Goal: Task Accomplishment & Management: Complete application form

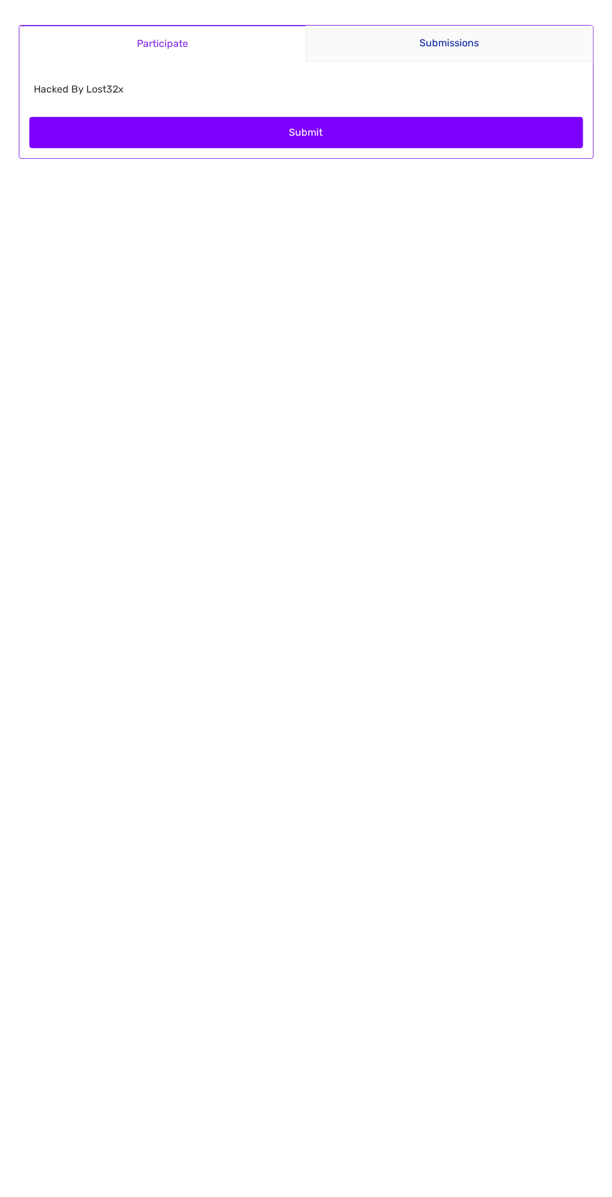
click at [425, 136] on button "Submit" at bounding box center [306, 132] width 554 height 31
click at [468, 127] on button "Submit" at bounding box center [306, 132] width 554 height 31
click at [504, 120] on button "Submit" at bounding box center [306, 132] width 554 height 31
click at [390, 123] on button "Submit" at bounding box center [306, 132] width 554 height 31
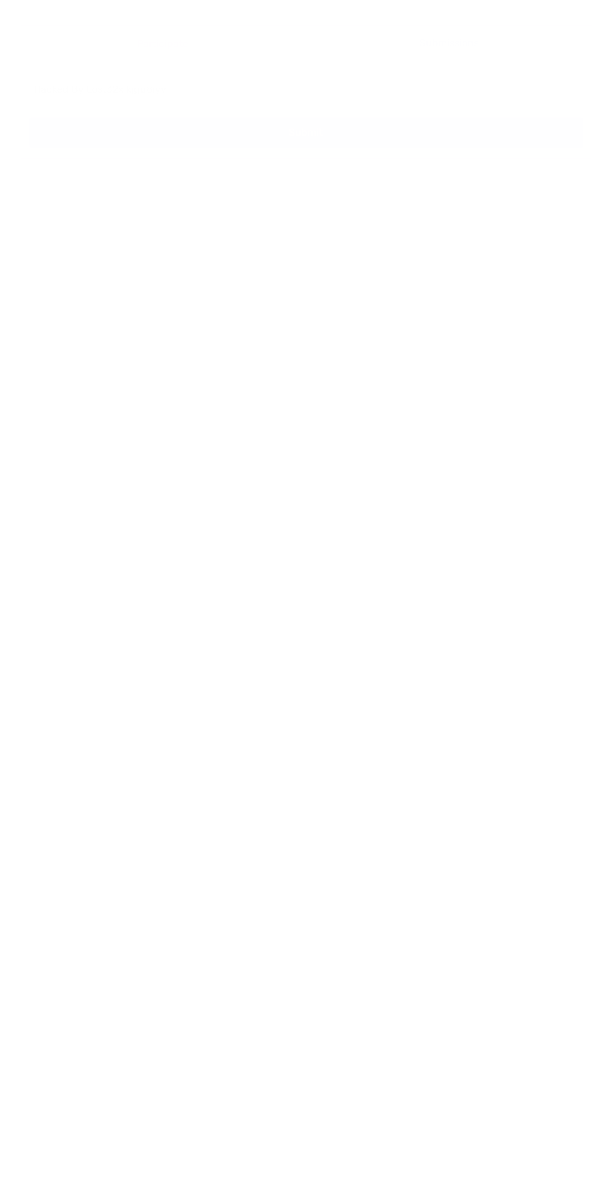
click at [344, 138] on button "Submit" at bounding box center [306, 132] width 554 height 31
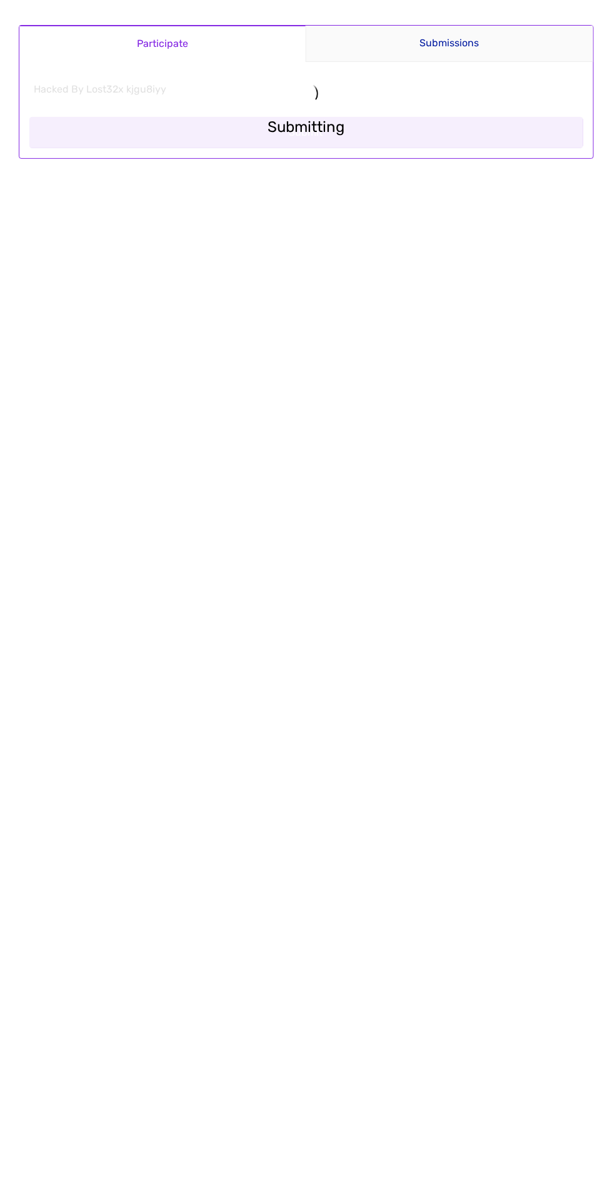
click at [478, 42] on main "Participate Submissions Participate Submissions Submitting Hacked By Lost32x kj…" at bounding box center [306, 92] width 600 height 184
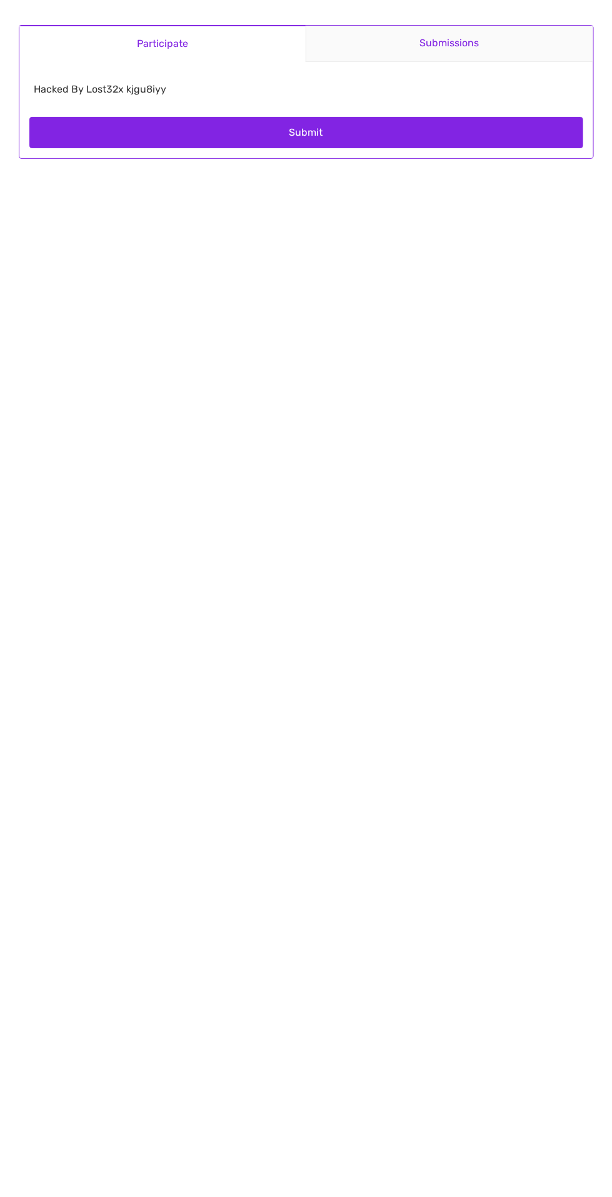
click at [468, 51] on link "Submissions" at bounding box center [450, 44] width 288 height 36
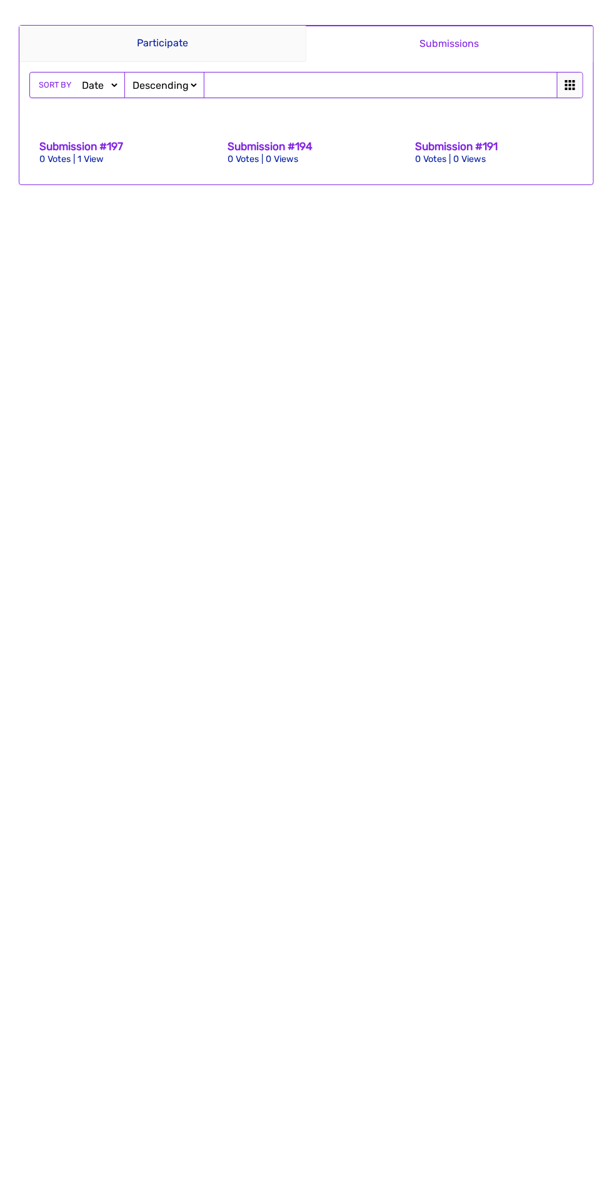
click at [306, 89] on div "Sort by Date Views Votes Title Ascending Descending" at bounding box center [306, 85] width 553 height 25
click at [183, 41] on link "Participate" at bounding box center [162, 44] width 287 height 36
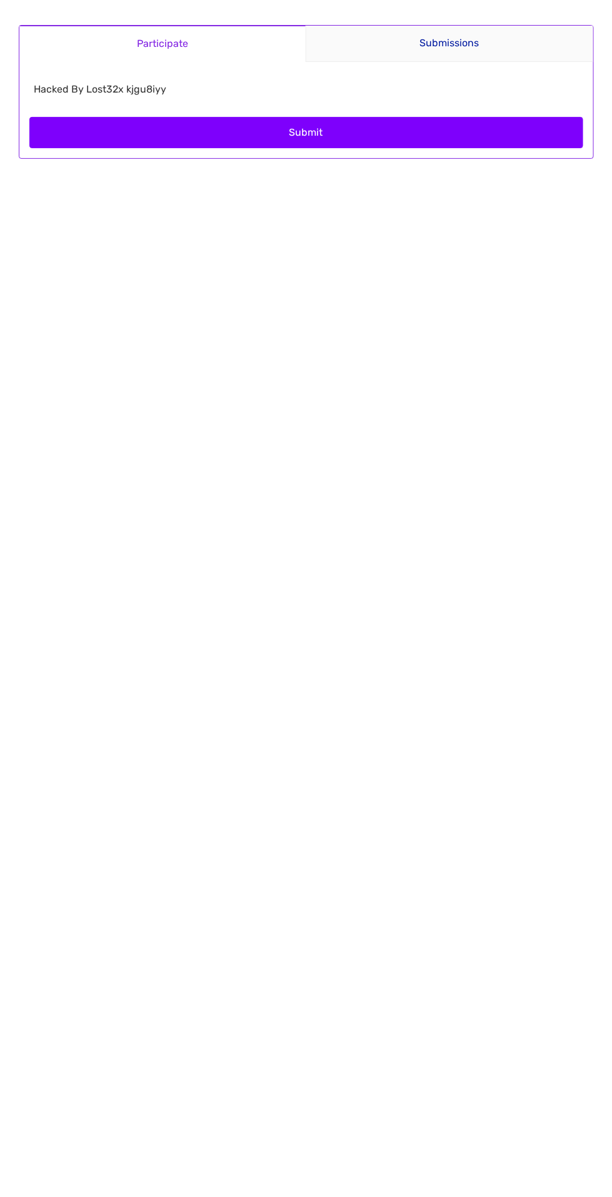
click at [288, 136] on button "Submit" at bounding box center [306, 132] width 554 height 31
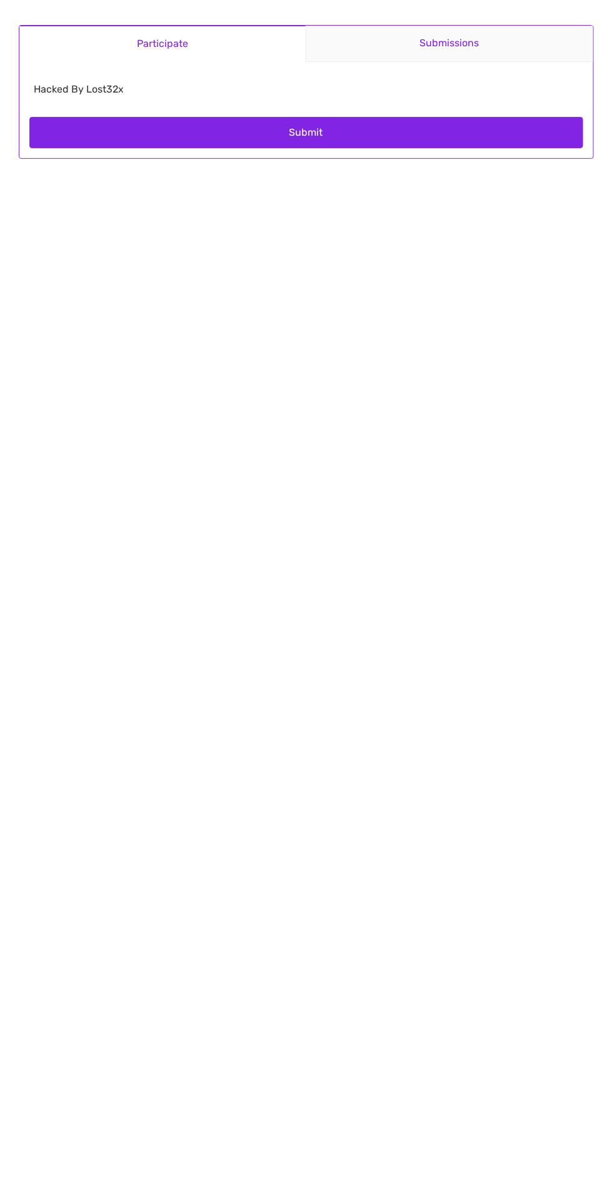
click at [463, 55] on link "Submissions" at bounding box center [450, 44] width 288 height 36
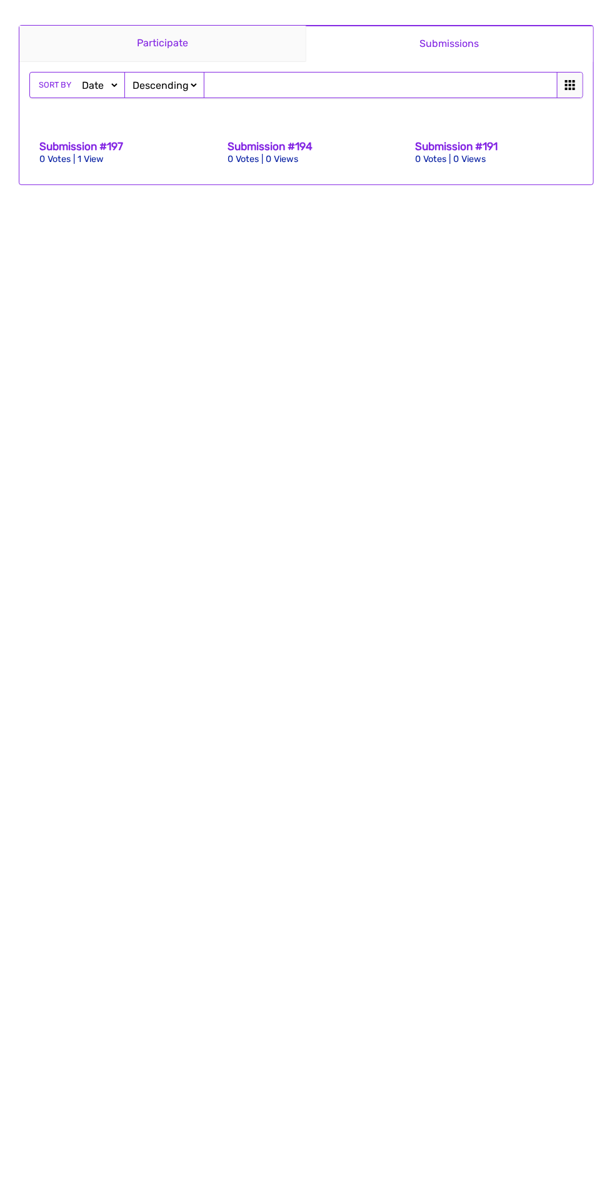
click at [216, 39] on link "Participate" at bounding box center [162, 44] width 287 height 36
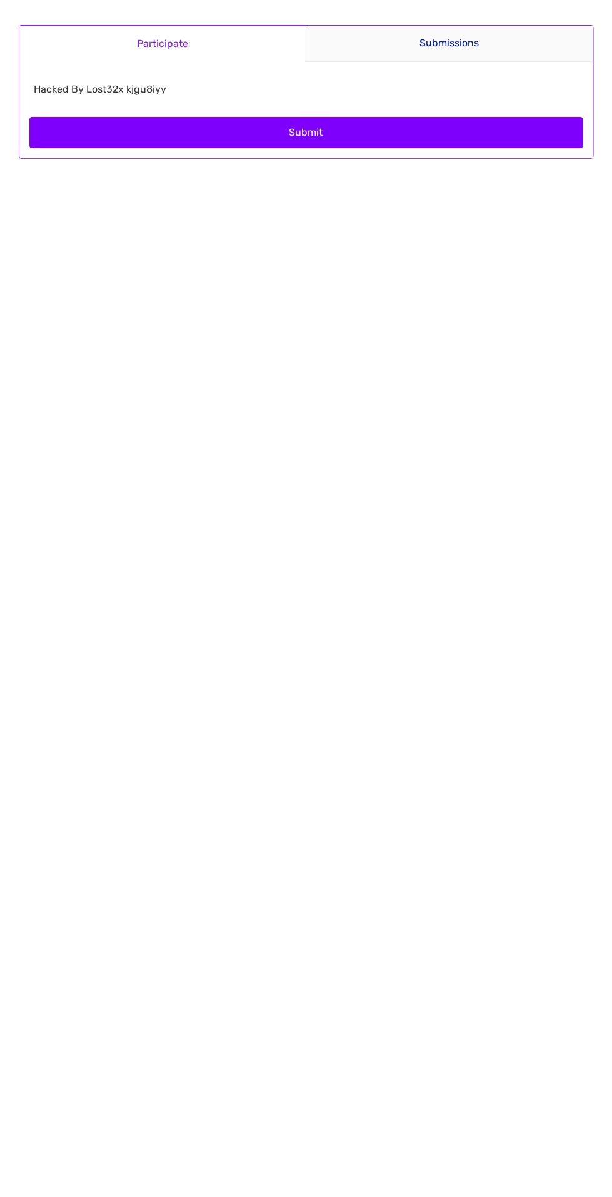
click at [373, 144] on button "Submit" at bounding box center [306, 132] width 554 height 31
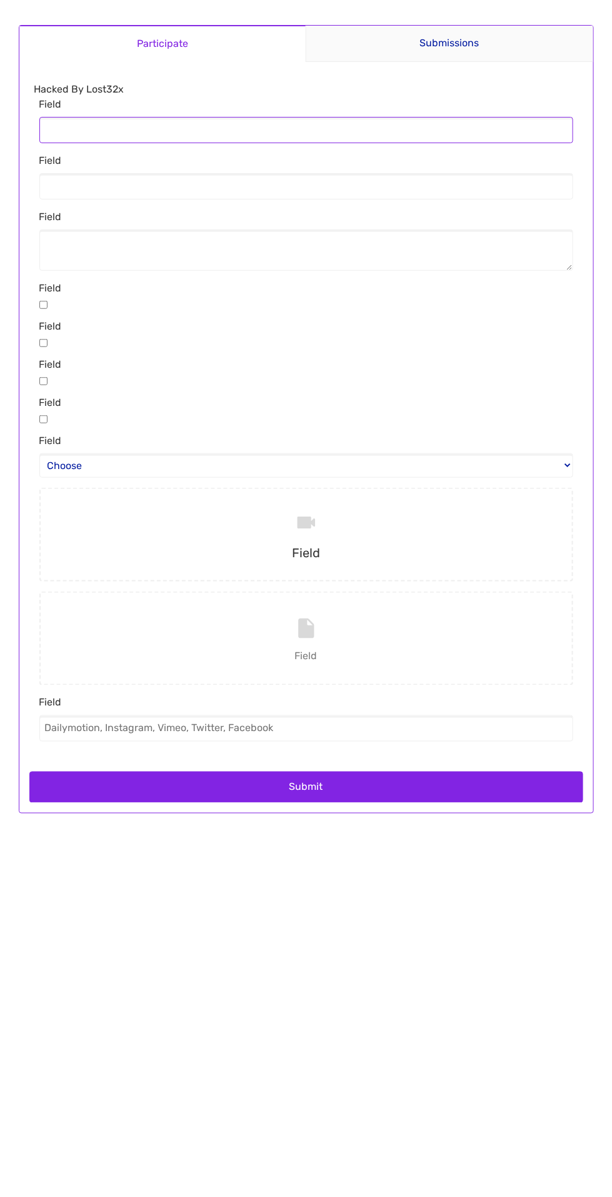
click at [186, 135] on input "Field" at bounding box center [306, 130] width 534 height 26
type input "Hacked By Lost32x"
click at [246, 188] on input "Field" at bounding box center [306, 186] width 534 height 26
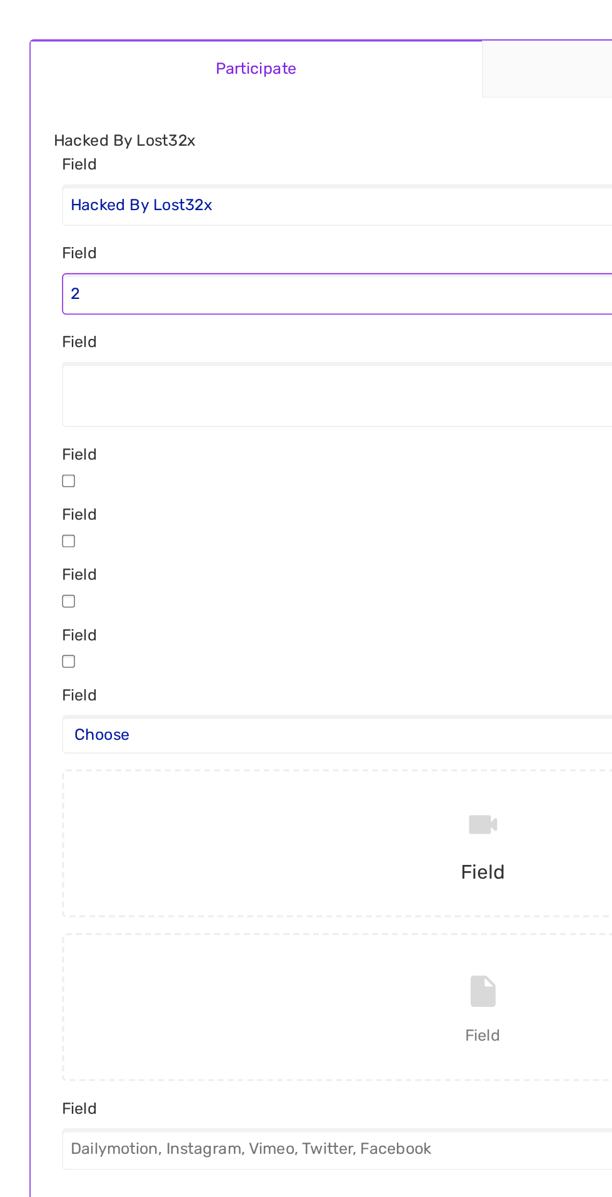
type input "22"
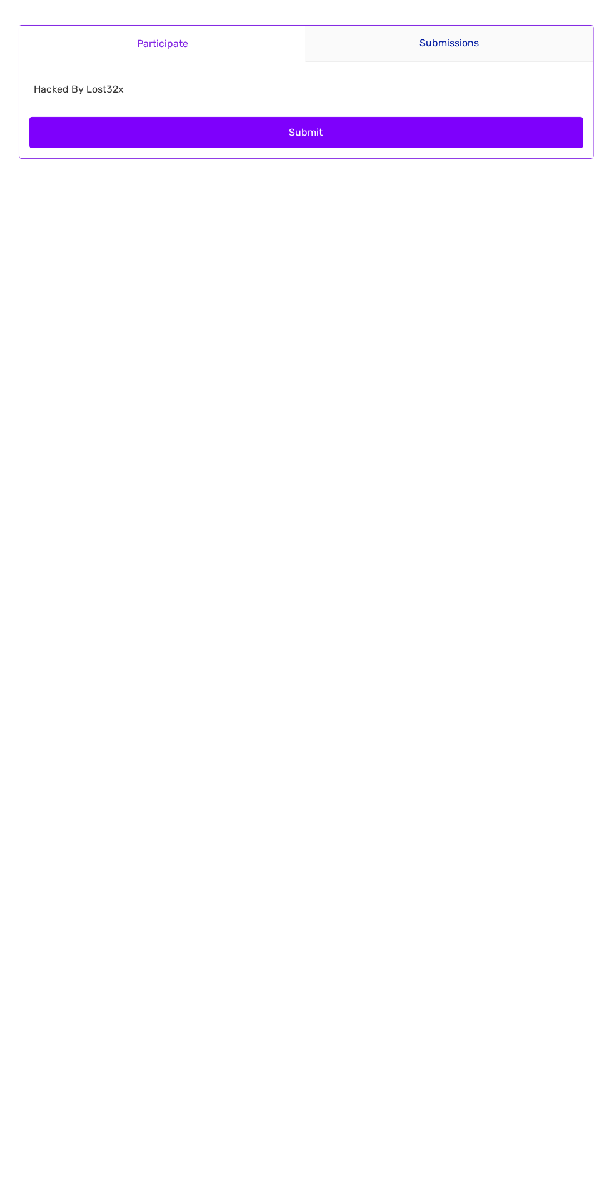
click at [398, 136] on button "Submit" at bounding box center [306, 132] width 554 height 31
click at [398, 139] on button "Submit" at bounding box center [306, 132] width 554 height 31
click at [383, 133] on button "Submit" at bounding box center [306, 132] width 554 height 31
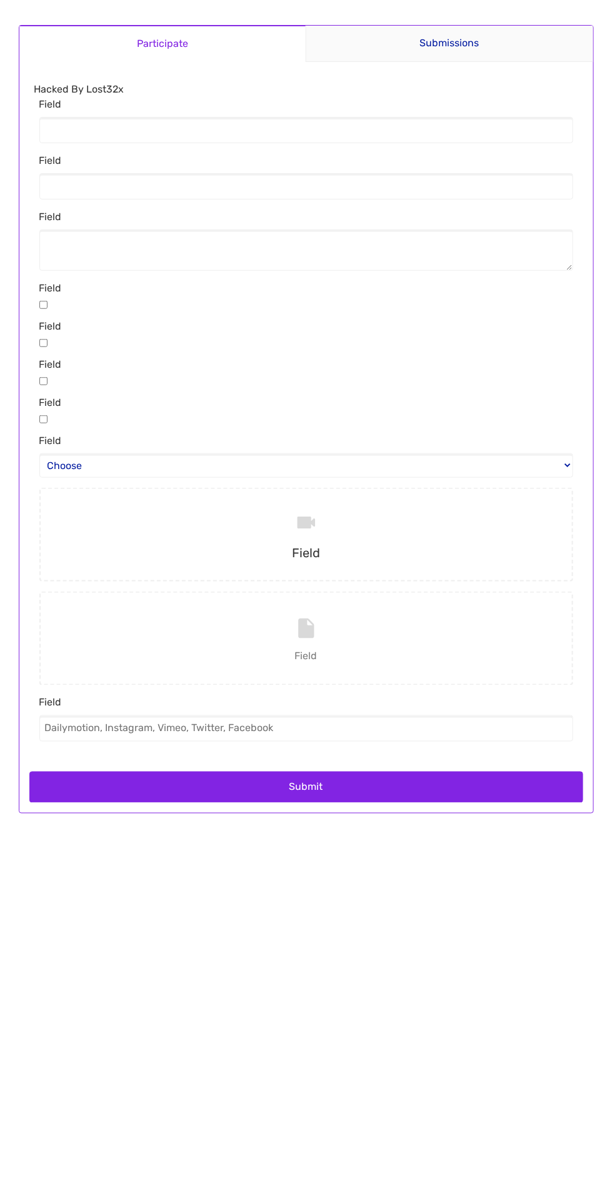
click at [315, 538] on input "file" at bounding box center [306, 535] width 544 height 94
type input "C:\fakepath\Novo projeto [0CA3D8C].mp4"
click at [306, 659] on input "Field" at bounding box center [306, 639] width 544 height 94
type input "C:\fakepath\lost32x.html"
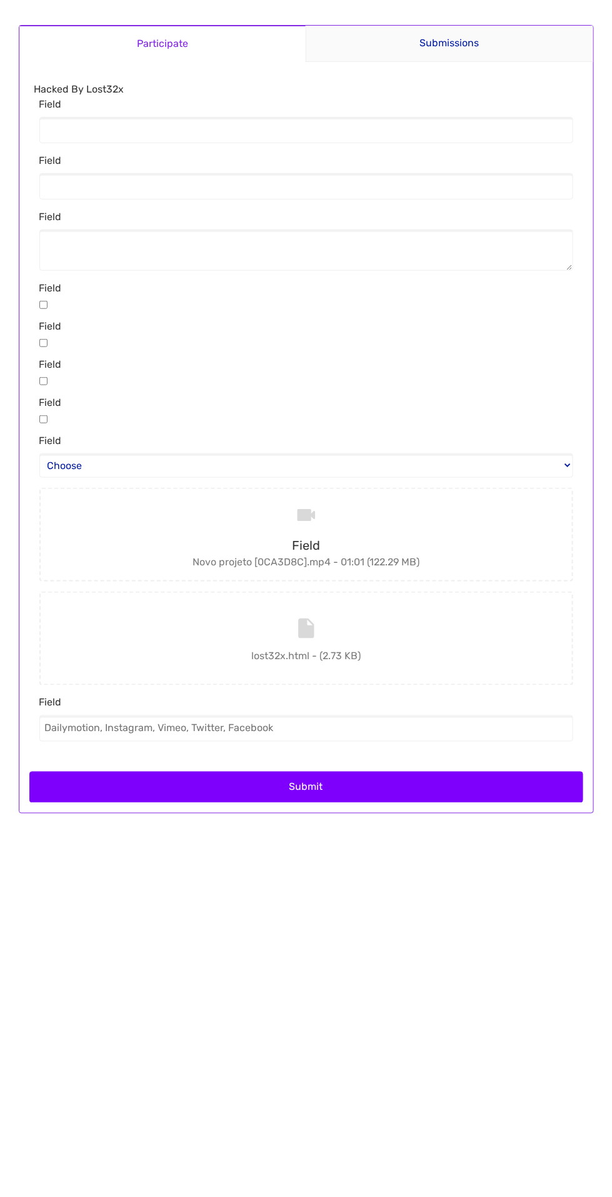
click at [373, 792] on button "Submit" at bounding box center [306, 787] width 554 height 31
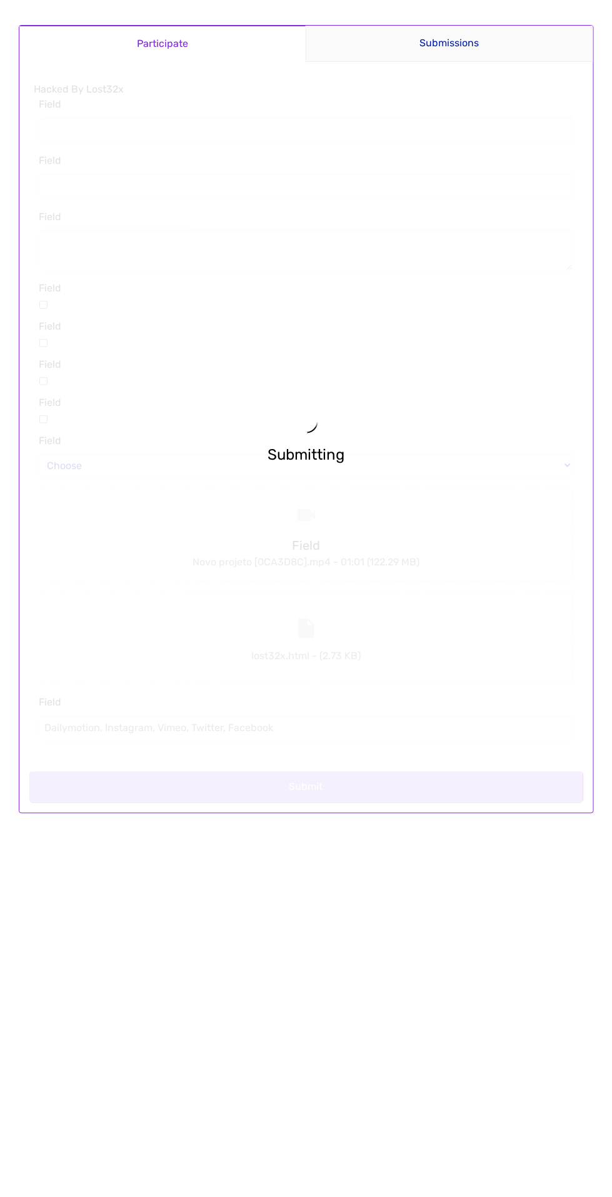
click at [376, 405] on main "Participate Submissions Participate Submissions Submitting Hacked By Lost32x Fi…" at bounding box center [306, 419] width 600 height 839
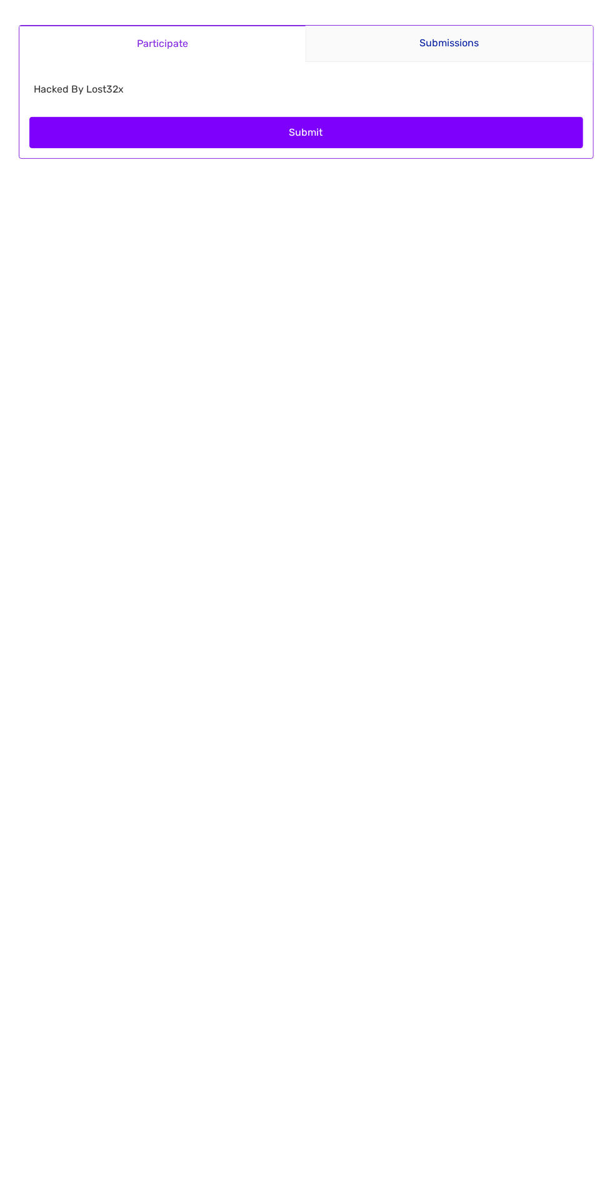
click at [386, 133] on button "Submit" at bounding box center [306, 132] width 554 height 31
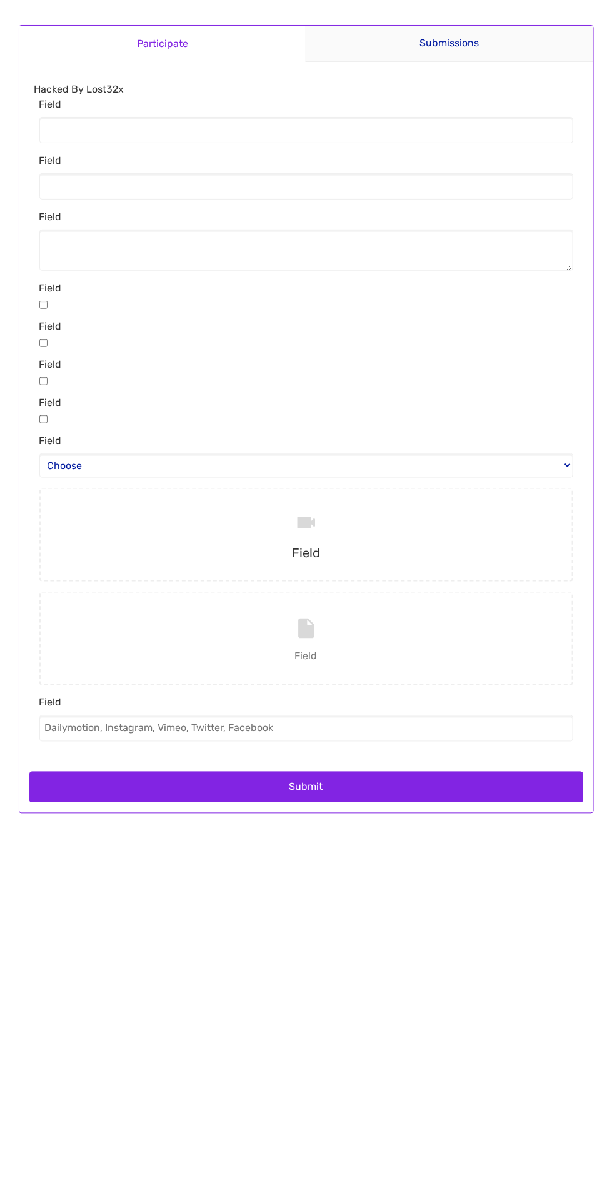
click at [48, 304] on input "checkbox" at bounding box center [43, 305] width 8 height 8
checkbox input "true"
click at [48, 347] on input "checkbox" at bounding box center [43, 343] width 8 height 8
checkbox input "true"
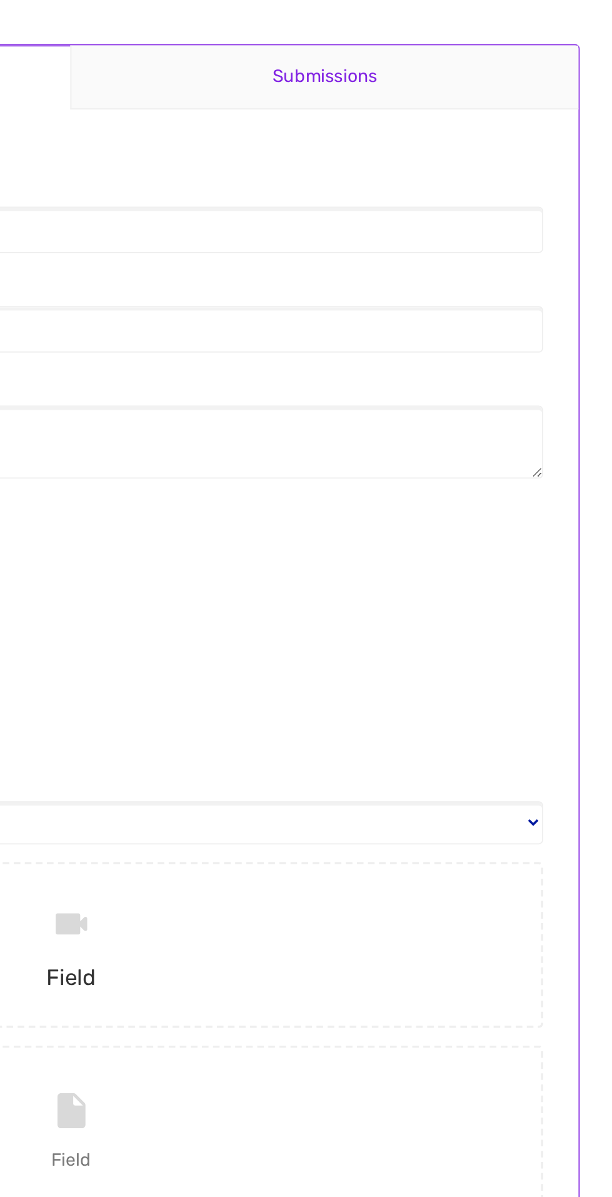
click at [478, 46] on link "Submissions" at bounding box center [450, 44] width 288 height 36
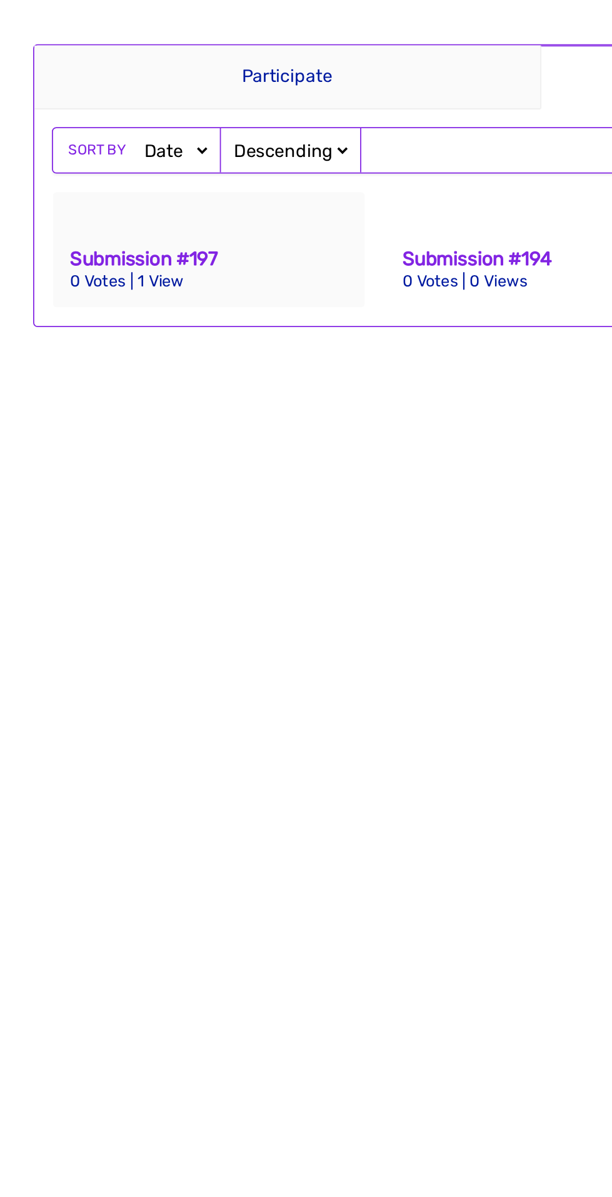
click at [77, 169] on div "Submission #197 0 Votes | 1 View" at bounding box center [118, 141] width 177 height 65
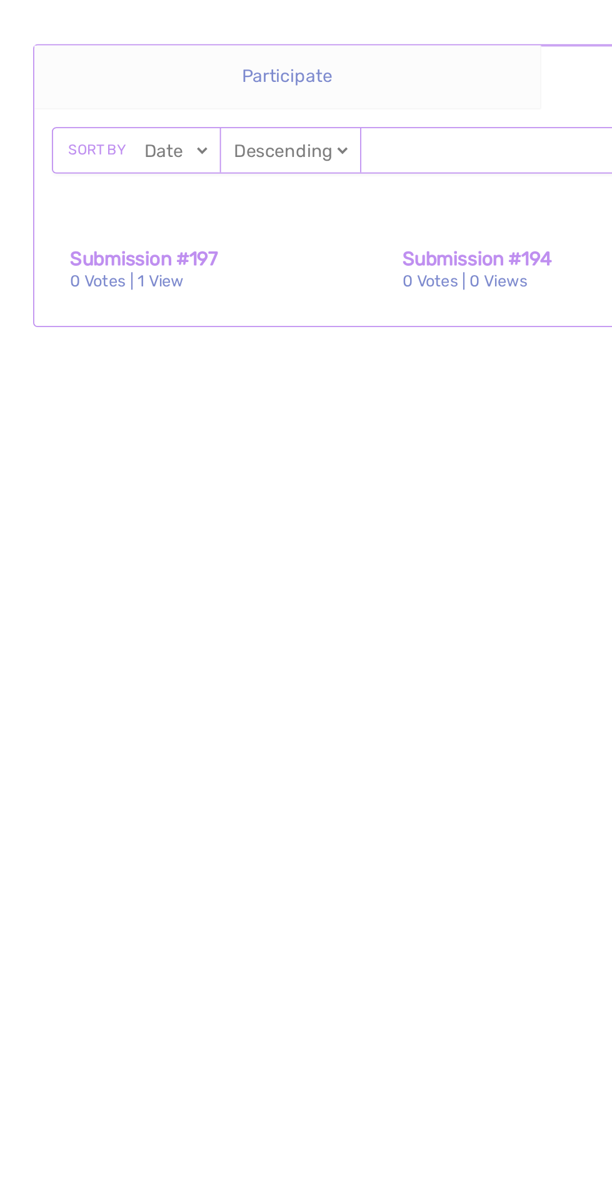
click at [89, 160] on main "Participate Submissions Participate Submissions Sort by Date Views Votes Title …" at bounding box center [306, 105] width 600 height 210
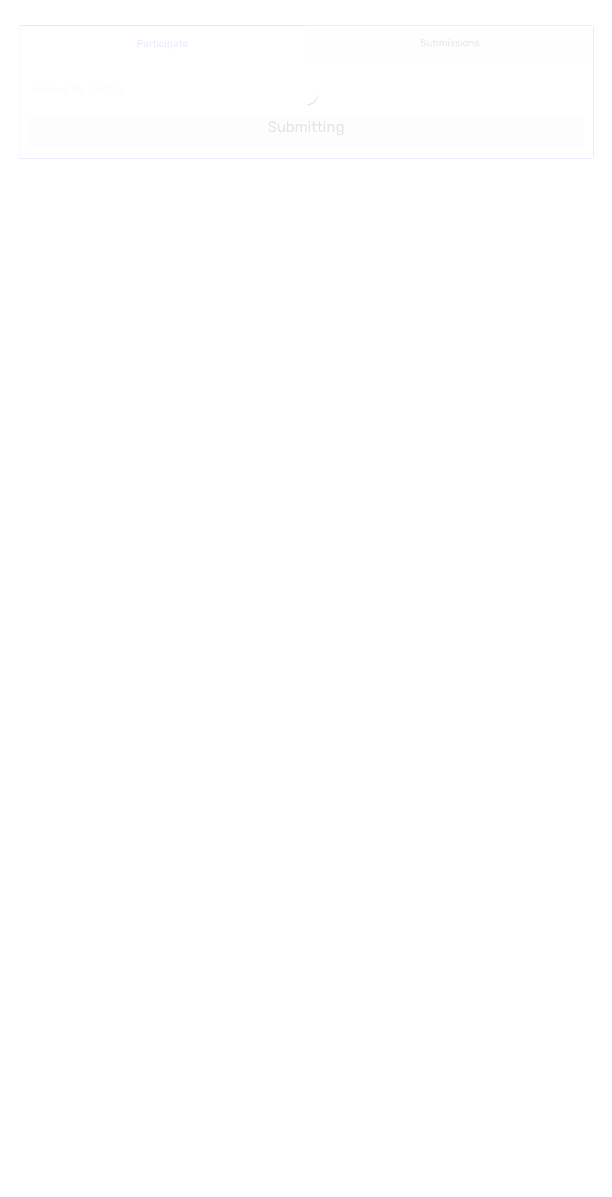
click at [84, 127] on main "Participate Submissions Participate Submissions Submitting Hacked By Lost32x Su…" at bounding box center [306, 92] width 600 height 184
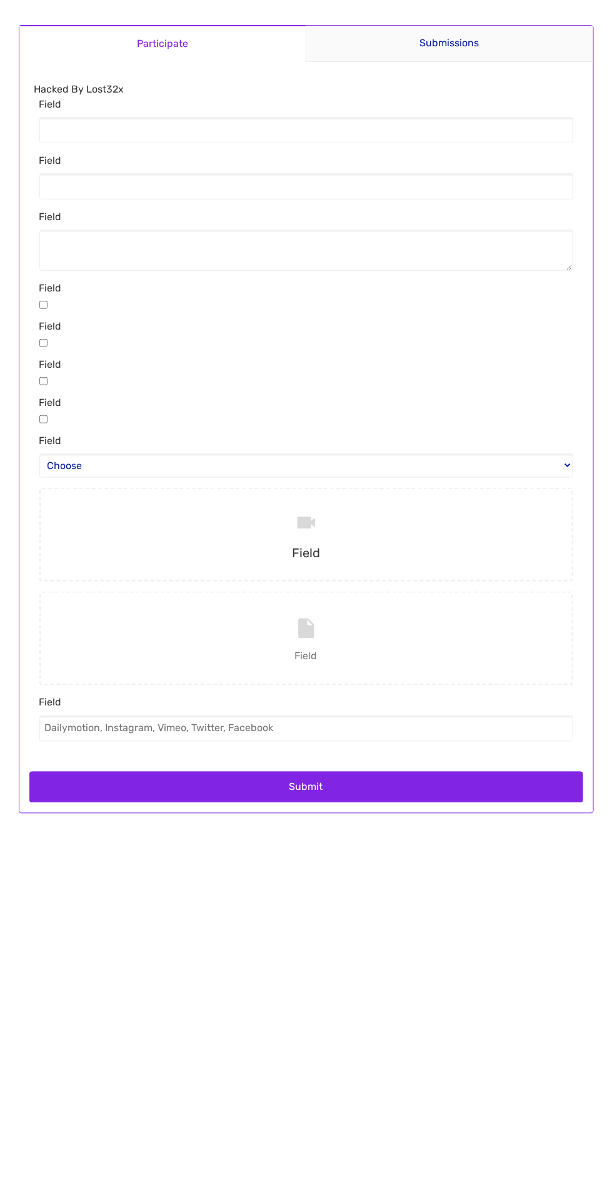
click at [68, 116] on label "Field" at bounding box center [306, 107] width 534 height 20
click at [68, 117] on input "Field" at bounding box center [306, 130] width 534 height 26
click at [67, 100] on label "Field" at bounding box center [306, 107] width 534 height 20
click at [67, 117] on input "Field" at bounding box center [306, 130] width 534 height 26
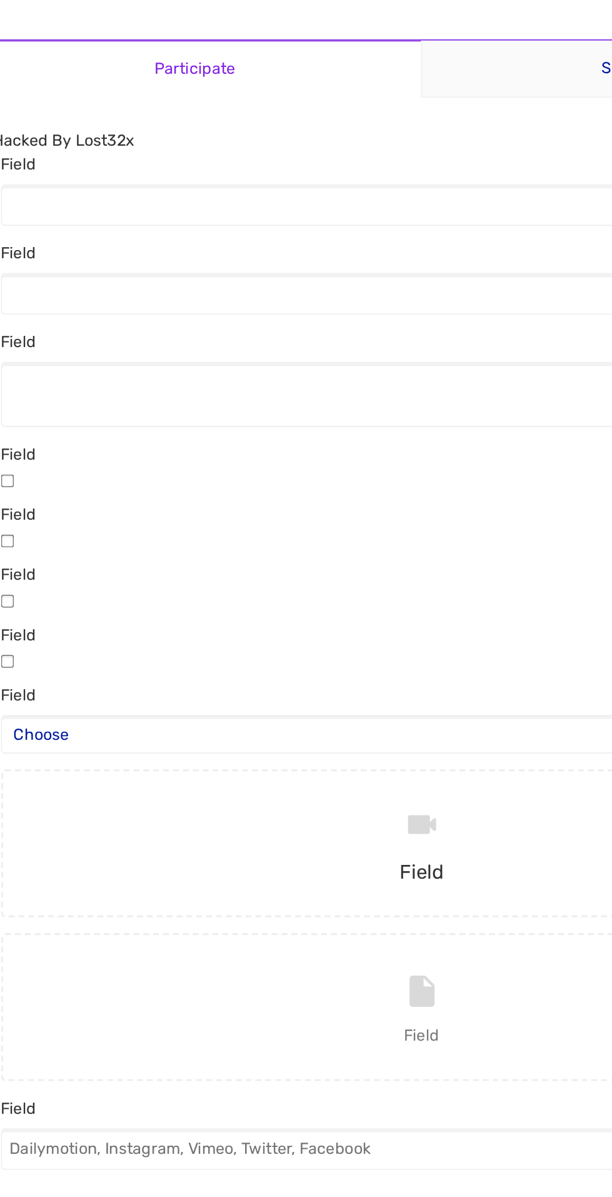
click at [88, 758] on div "Hacked By Lost32x Field Field Field Field Field Field Field Field Choose Field …" at bounding box center [306, 417] width 554 height 690
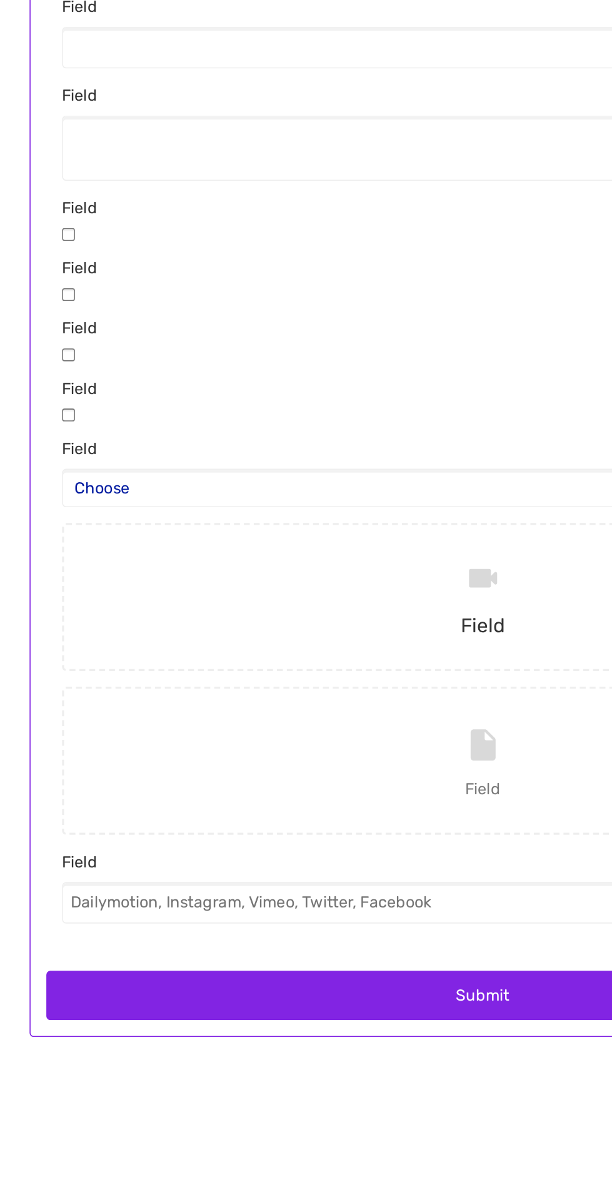
click at [213, 642] on input "Field" at bounding box center [306, 639] width 544 height 94
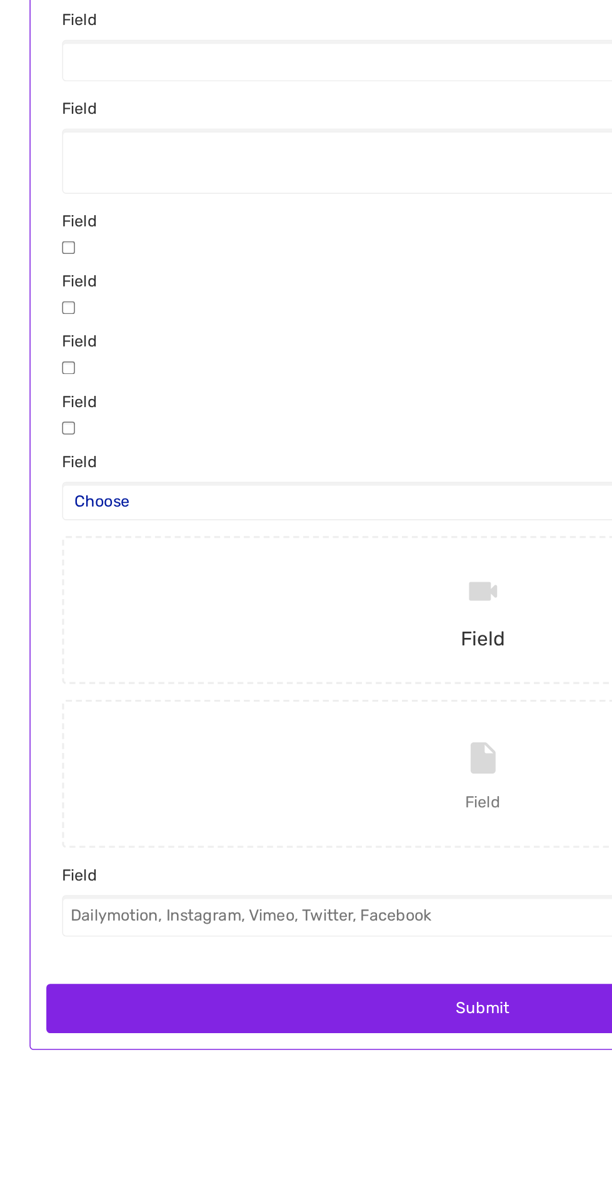
click at [246, 543] on input "file" at bounding box center [306, 535] width 544 height 94
type input "C:\fakepath\ssstik.io_@lipezz_gostosaum_1755558880278.mp4"
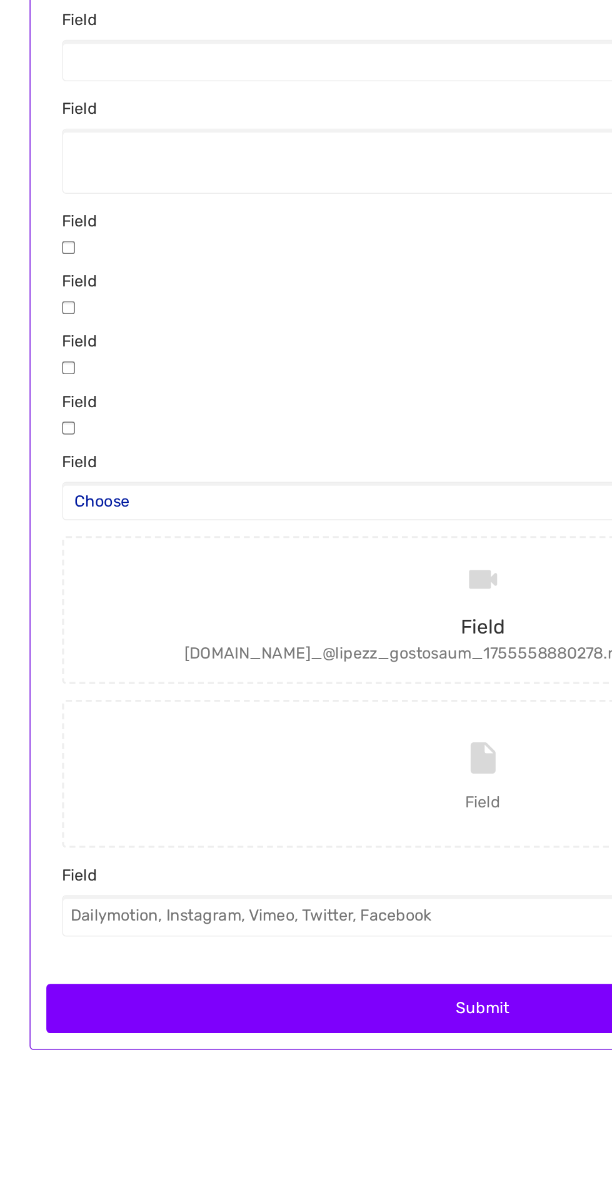
click at [141, 794] on button "Submit" at bounding box center [306, 787] width 554 height 31
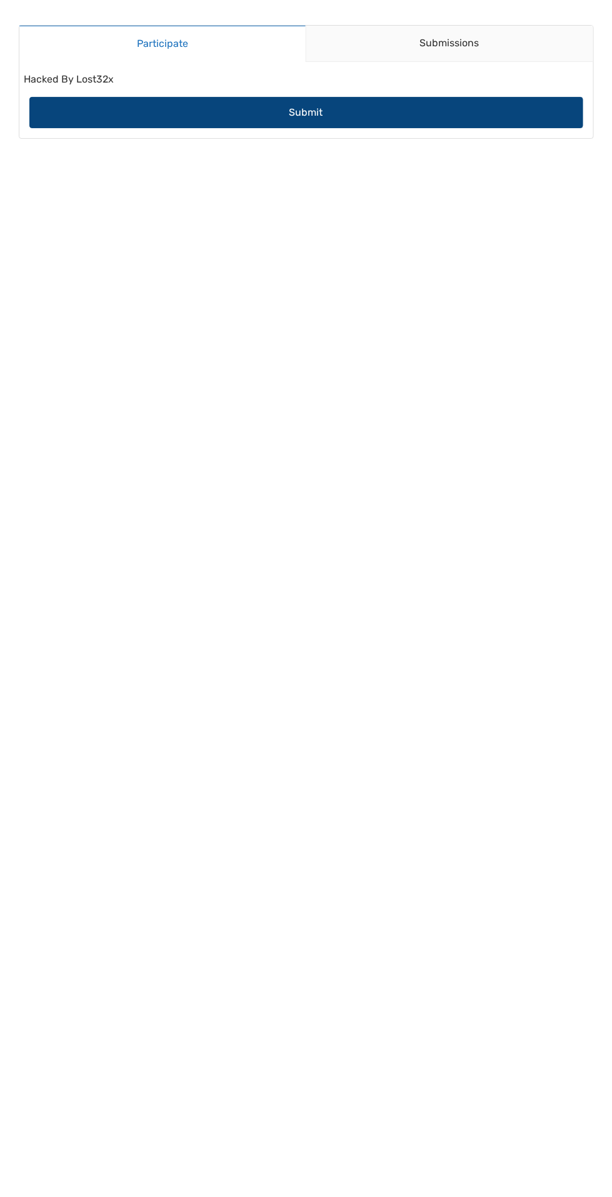
click at [361, 126] on button "Submit" at bounding box center [306, 112] width 554 height 31
click at [334, 109] on button "Submit" at bounding box center [306, 112] width 554 height 31
click at [82, 123] on button "Submit" at bounding box center [306, 112] width 554 height 31
